Goal: Information Seeking & Learning: Learn about a topic

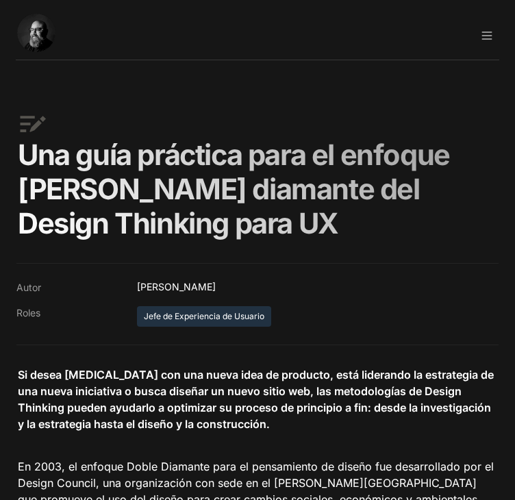
scroll to position [1426, 0]
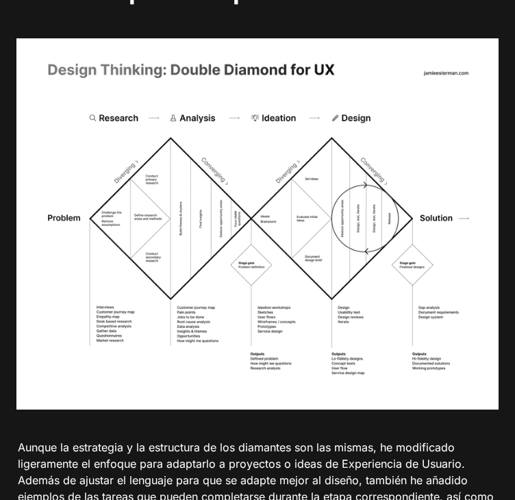
click at [239, 160] on img at bounding box center [257, 224] width 483 height 372
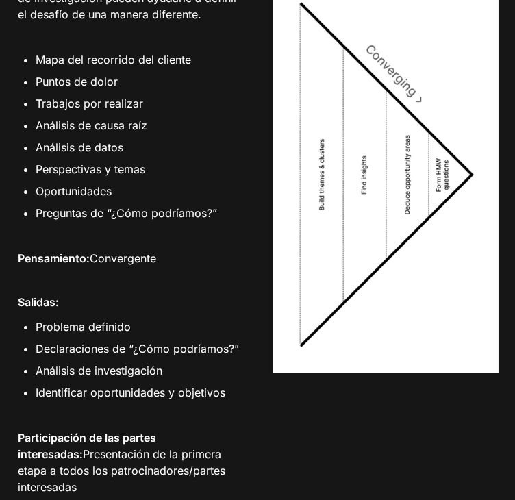
scroll to position [3477, 0]
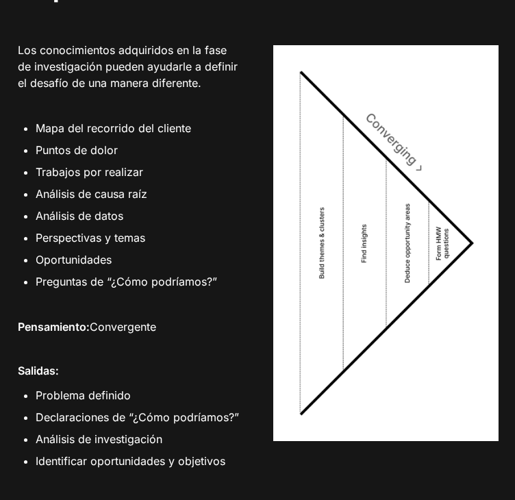
click at [234, 317] on p "Pensamiento: Convergente" at bounding box center [129, 328] width 226 height 22
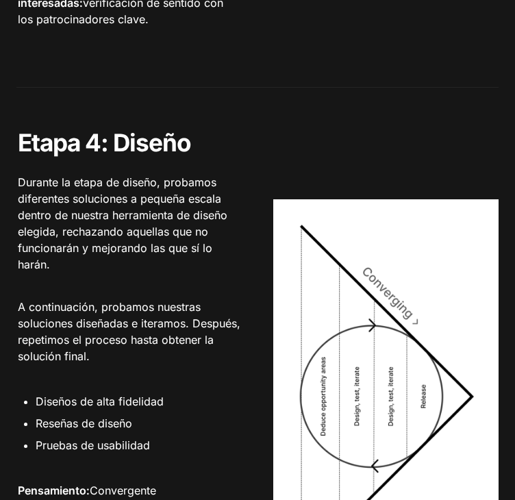
scroll to position [4671, 0]
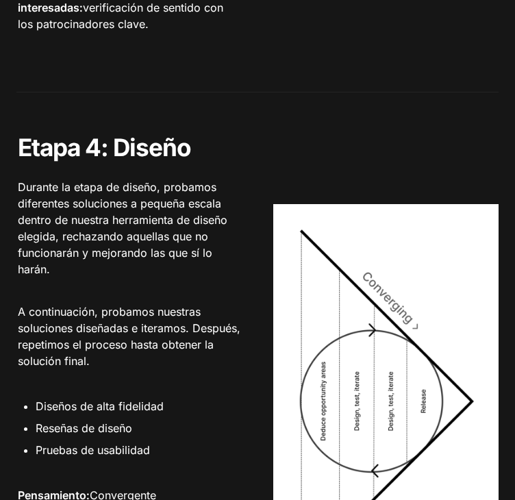
drag, startPoint x: 515, startPoint y: 266, endPoint x: 11, endPoint y: 267, distance: 503.8
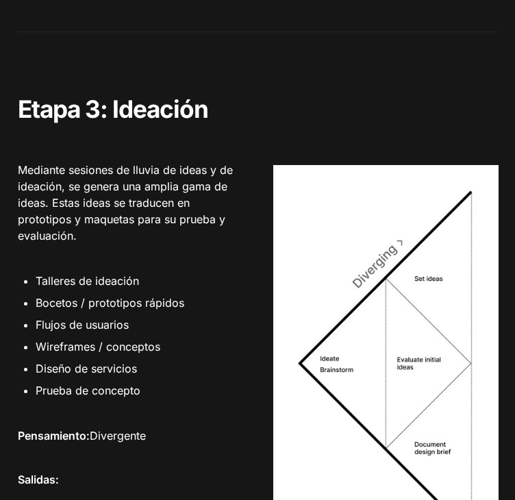
scroll to position [4115, 0]
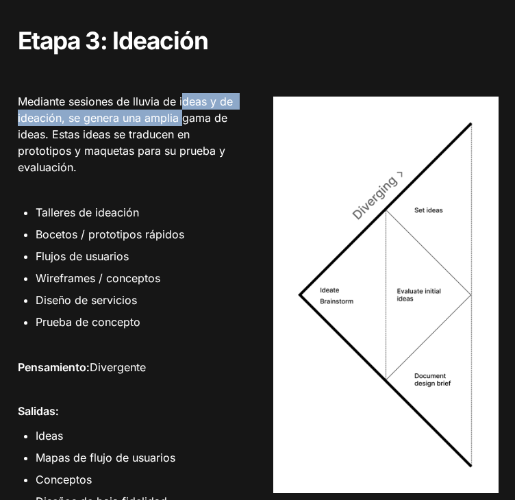
click at [184, 97] on font "Mediante sesiones de lluvia de ideas y de ideación, se genera una amplia gama d…" at bounding box center [127, 135] width 219 height 80
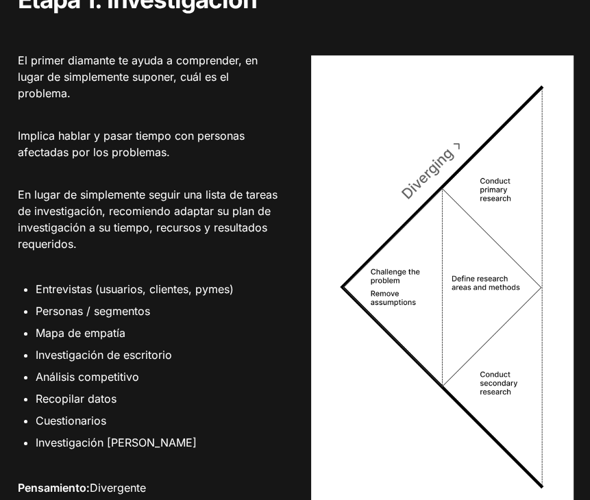
scroll to position [2721, 0]
